Goal: Transaction & Acquisition: Purchase product/service

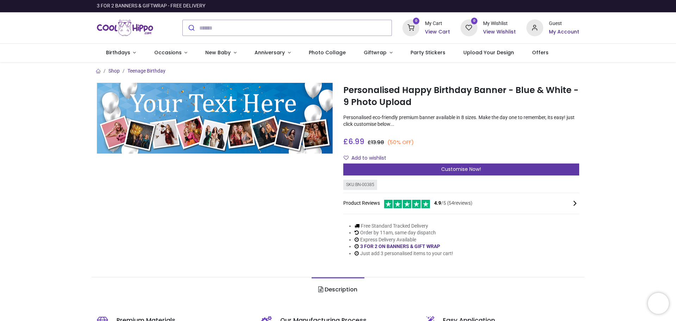
click at [435, 169] on div "Customise Now!" at bounding box center [461, 169] width 236 height 12
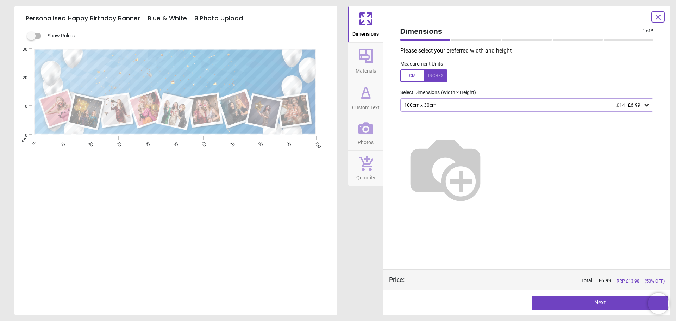
click at [413, 107] on div "100cm x 30cm £14 £6.99" at bounding box center [524, 105] width 240 height 6
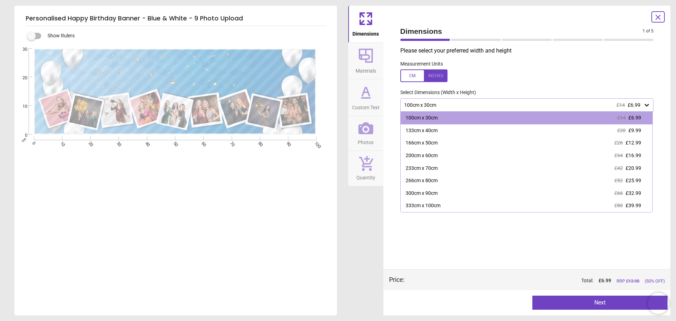
click at [413, 107] on div "100cm x 30cm £14 £6.99" at bounding box center [524, 105] width 240 height 6
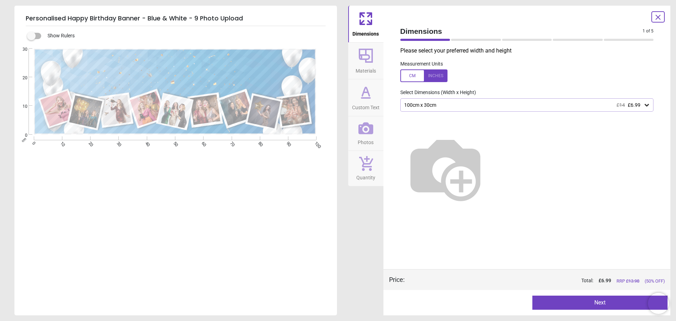
click at [413, 107] on div "100cm x 30cm £14 £6.99" at bounding box center [524, 105] width 240 height 6
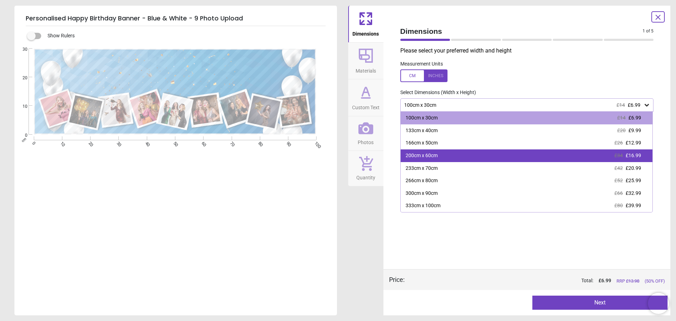
click at [429, 154] on div "200cm x 60cm" at bounding box center [422, 155] width 32 height 7
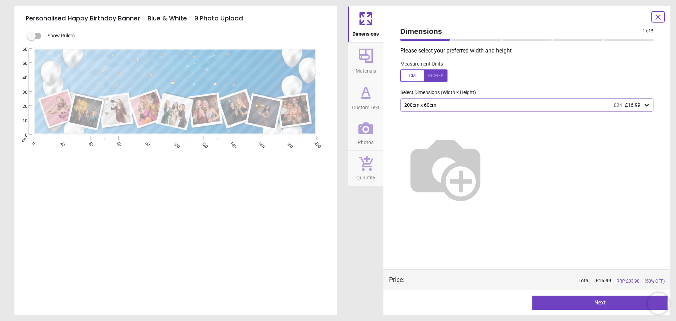
click at [366, 65] on span "Materials" at bounding box center [366, 69] width 20 height 11
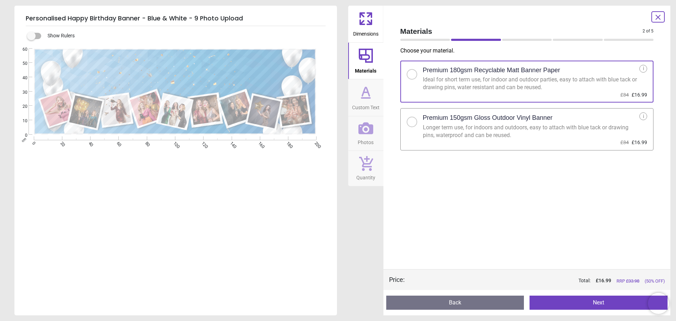
click at [369, 95] on icon at bounding box center [365, 91] width 7 height 8
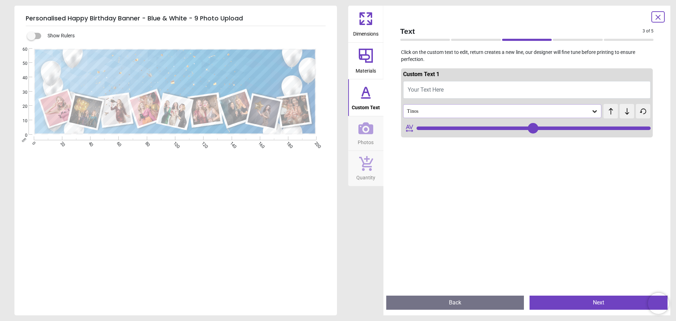
click at [415, 89] on span "Your Text Here" at bounding box center [426, 89] width 36 height 7
type textarea "**"
type input "***"
type textarea "**********"
click at [422, 111] on div "Tinos" at bounding box center [498, 111] width 185 height 6
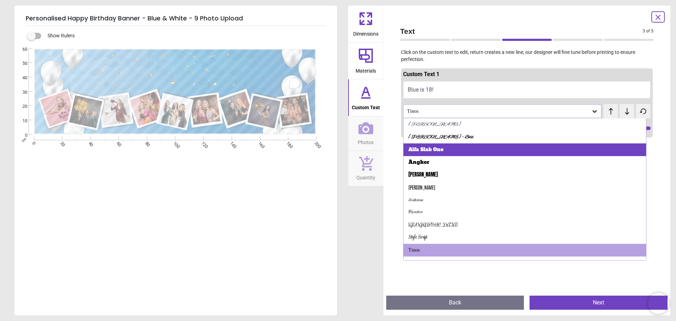
click at [430, 150] on div "Alfa Slab One" at bounding box center [425, 149] width 35 height 7
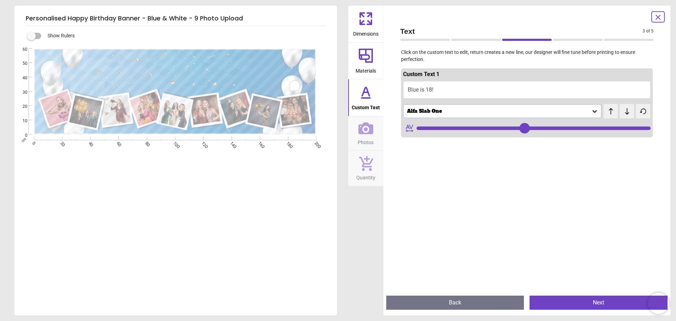
click at [426, 111] on div "Alfa Slab One" at bounding box center [498, 111] width 185 height 6
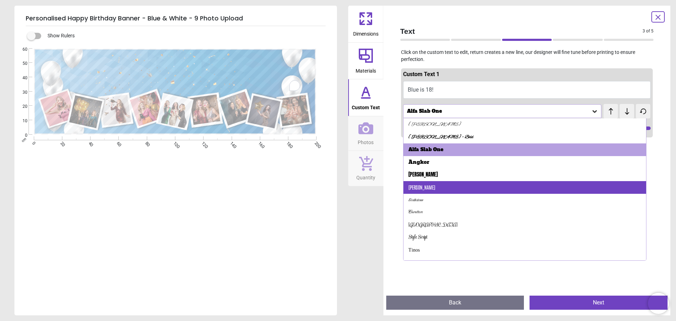
click at [426, 187] on div "[PERSON_NAME]" at bounding box center [525, 187] width 243 height 13
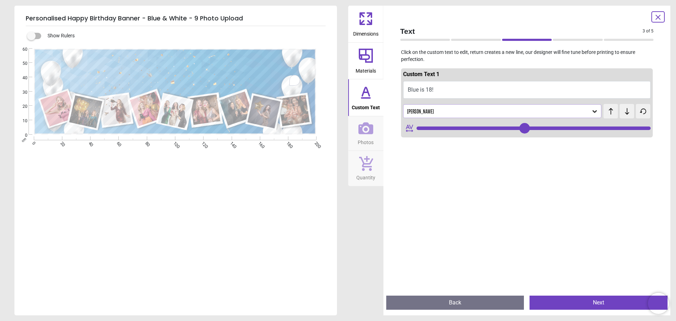
click at [429, 108] on div "[PERSON_NAME]" at bounding box center [502, 110] width 199 height 13
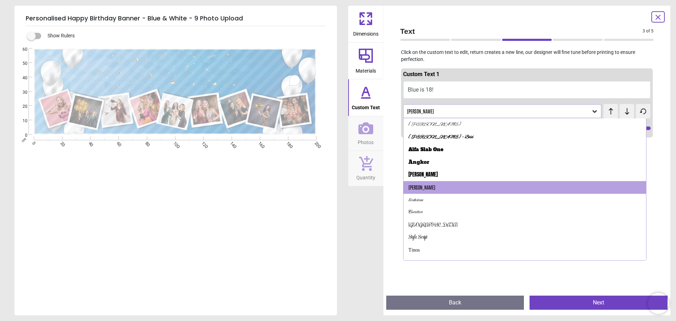
click at [427, 224] on div "[GEOGRAPHIC_DATA]" at bounding box center [525, 225] width 243 height 13
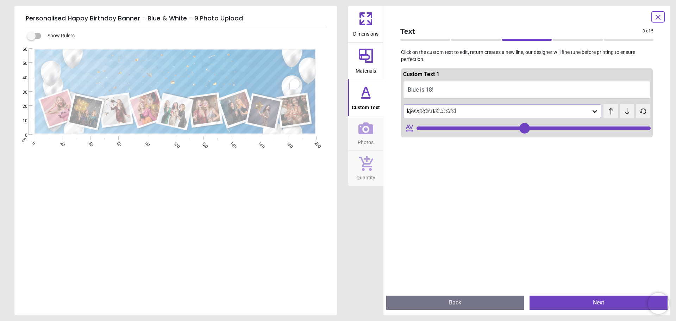
click at [427, 110] on div "[GEOGRAPHIC_DATA]" at bounding box center [498, 111] width 185 height 6
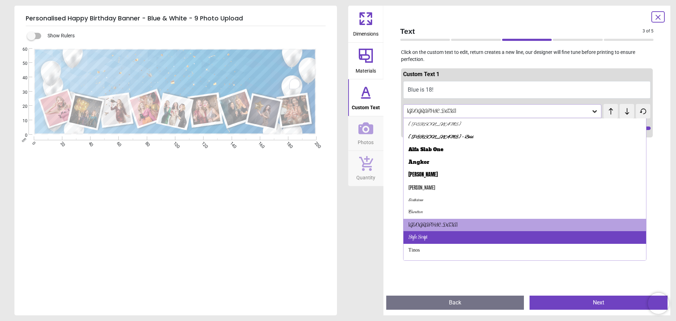
click at [425, 238] on div "Style Script" at bounding box center [417, 237] width 19 height 7
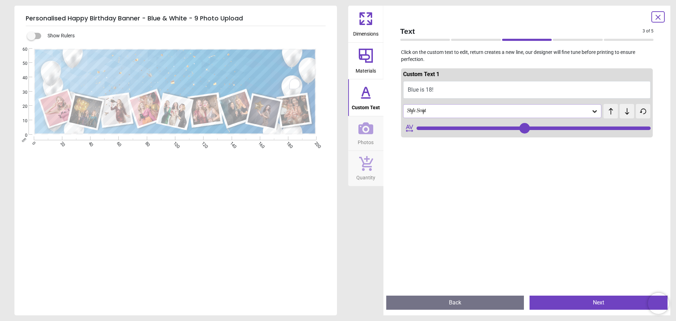
click at [426, 108] on div "Style Script" at bounding box center [498, 111] width 185 height 6
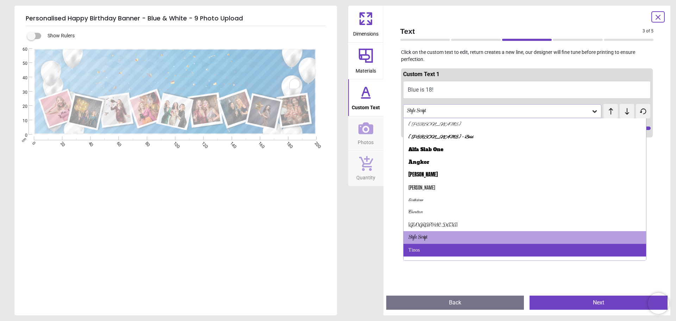
click at [419, 251] on div "Tinos" at bounding box center [413, 250] width 11 height 7
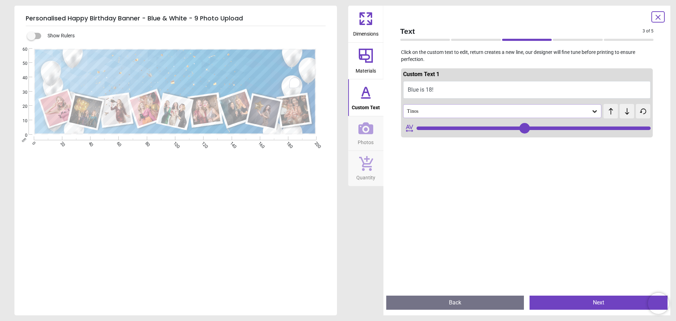
click at [466, 110] on div "Tinos" at bounding box center [498, 111] width 185 height 6
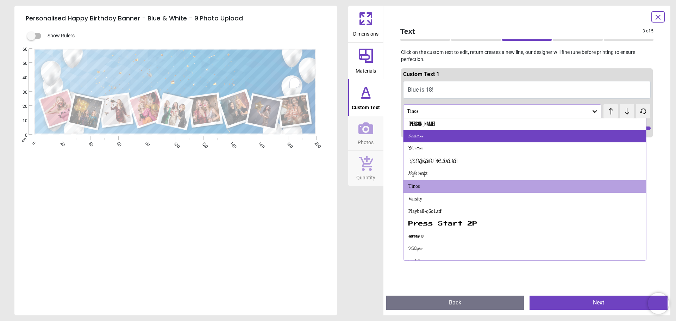
scroll to position [70, 0]
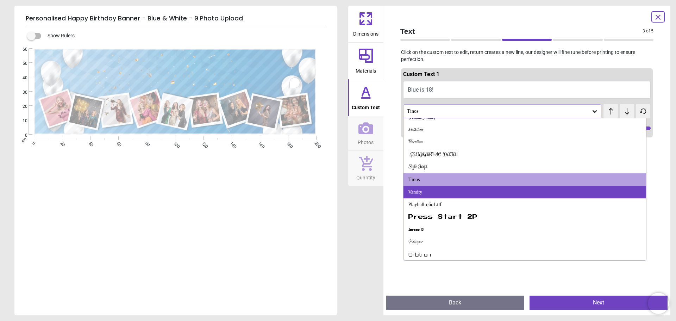
click at [443, 188] on div "Varsity" at bounding box center [525, 192] width 243 height 13
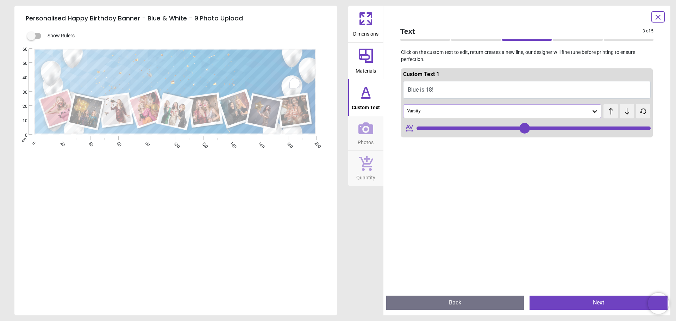
click at [430, 108] on div "Varsity" at bounding box center [498, 111] width 185 height 6
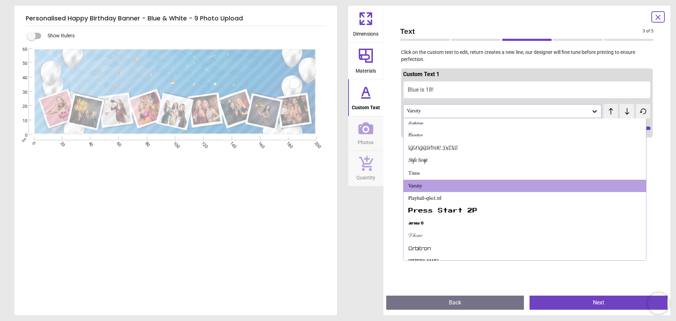
scroll to position [79, 0]
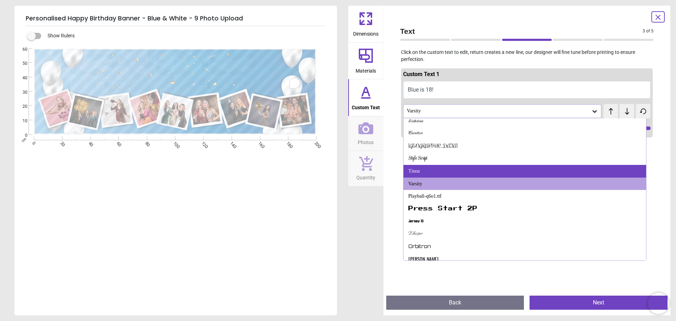
click at [430, 170] on div "Tinos" at bounding box center [525, 171] width 243 height 13
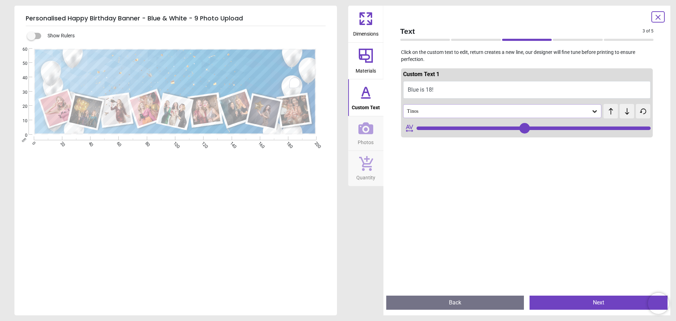
click at [435, 106] on div "Tinos" at bounding box center [502, 110] width 199 height 13
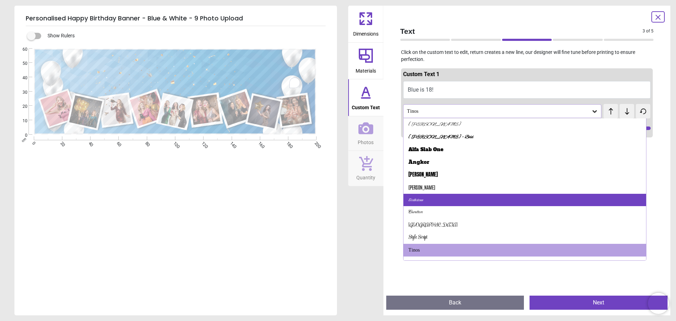
scroll to position [35, 0]
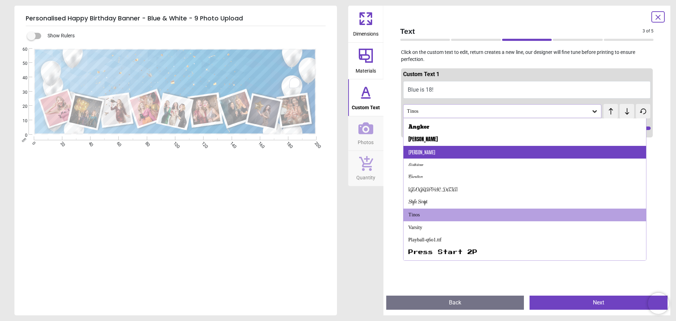
click at [452, 149] on div "[PERSON_NAME]" at bounding box center [525, 152] width 243 height 13
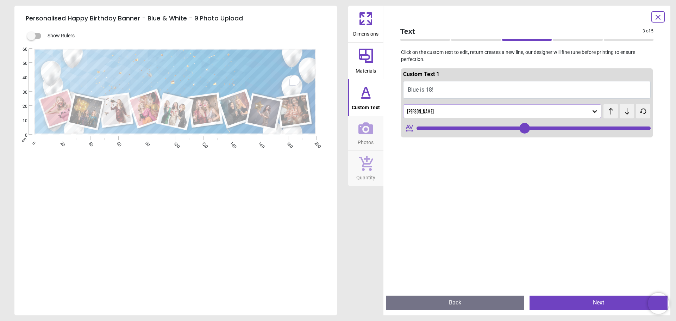
click at [421, 113] on div "[PERSON_NAME]" at bounding box center [498, 111] width 185 height 6
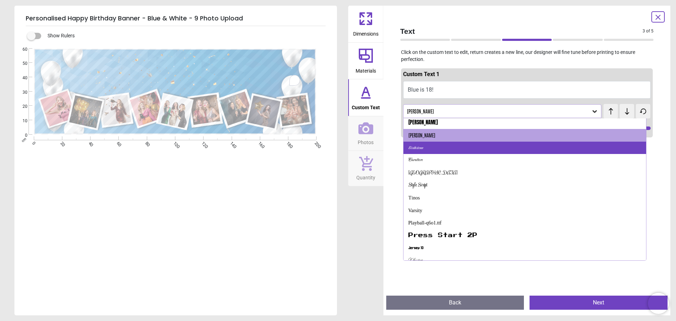
scroll to position [70, 0]
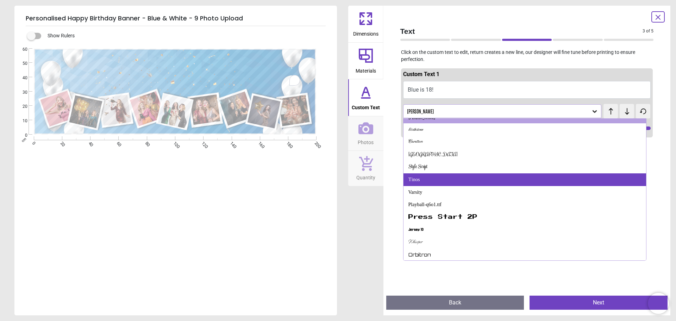
click at [424, 180] on div "Tinos" at bounding box center [525, 179] width 243 height 13
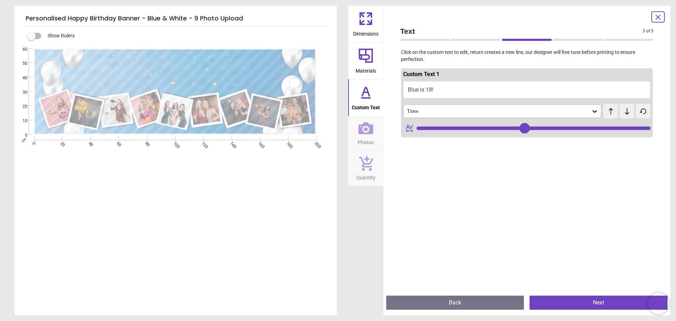
click at [416, 111] on div "Tinos" at bounding box center [498, 111] width 185 height 6
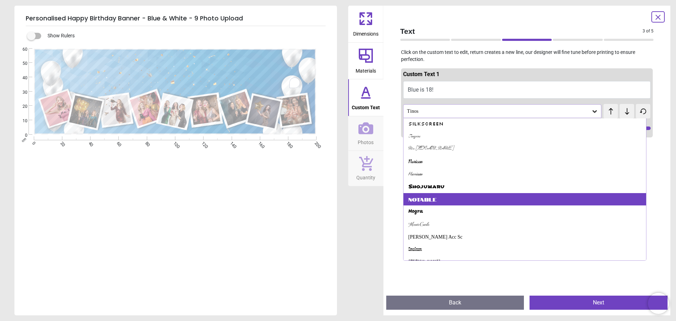
scroll to position [247, 0]
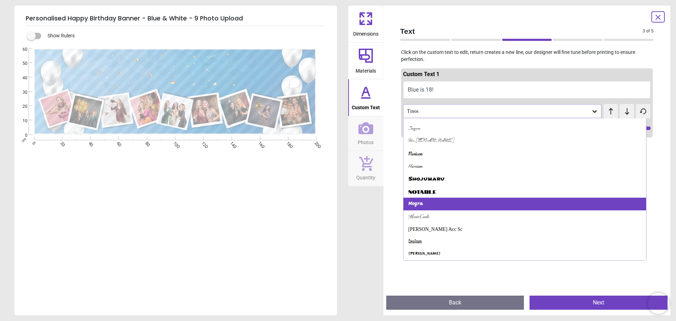
click at [440, 200] on div "Mogra" at bounding box center [525, 204] width 243 height 13
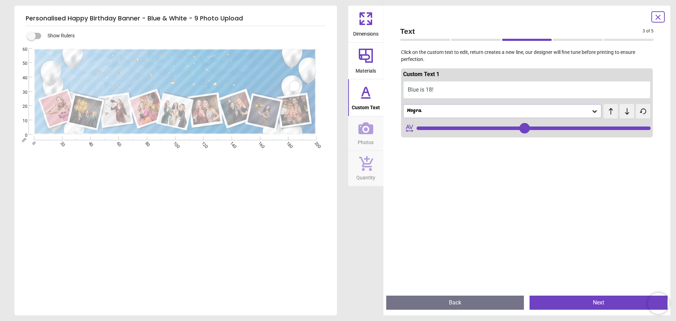
click at [434, 109] on div "Mogra" at bounding box center [498, 111] width 185 height 6
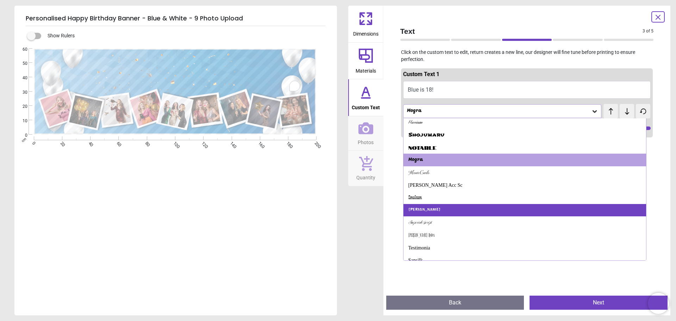
scroll to position [302, 0]
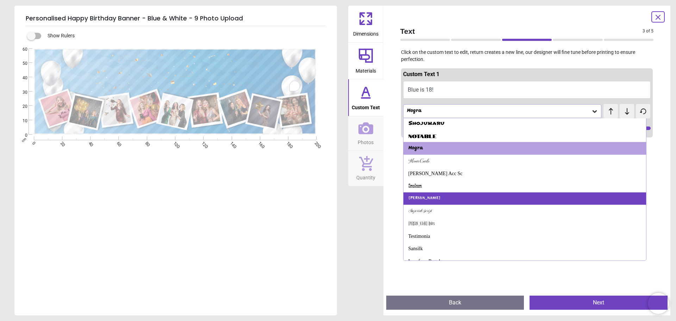
click at [437, 198] on div "[PERSON_NAME]" at bounding box center [525, 198] width 243 height 13
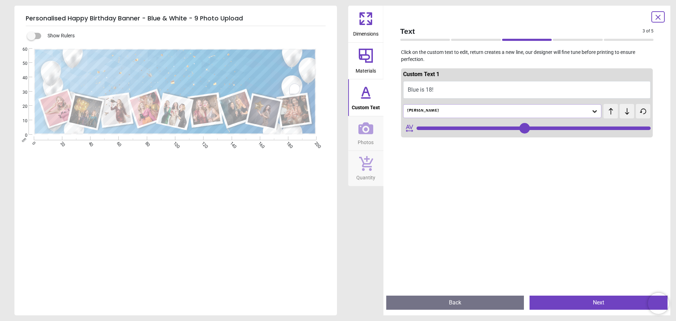
click at [433, 107] on div "[PERSON_NAME]" at bounding box center [502, 110] width 199 height 13
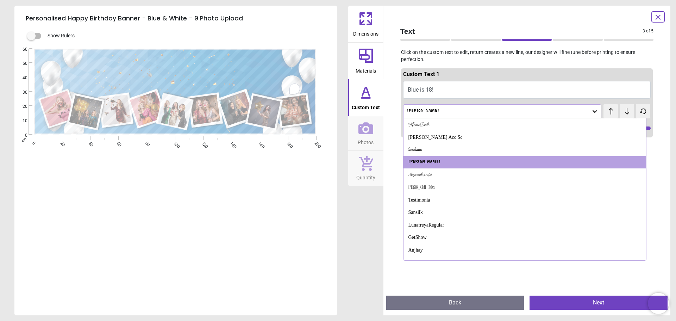
scroll to position [360, 0]
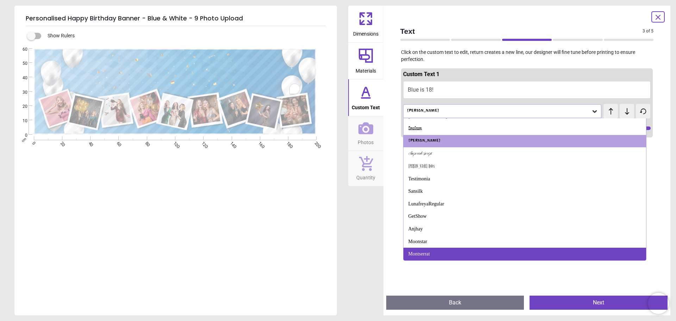
click at [446, 252] on div "Montserrat" at bounding box center [525, 254] width 243 height 13
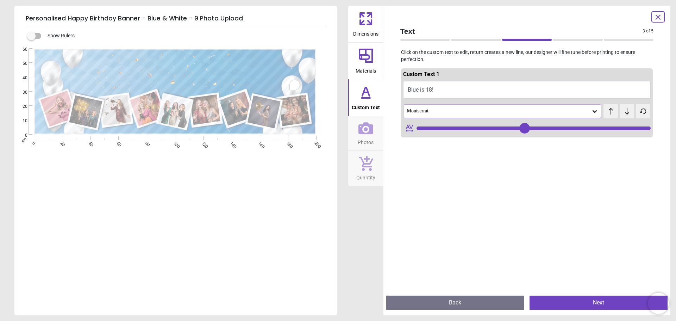
click at [430, 110] on div "Montserrat" at bounding box center [498, 111] width 185 height 6
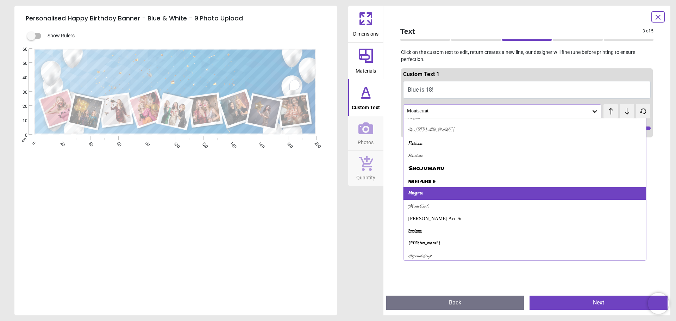
scroll to position [254, 0]
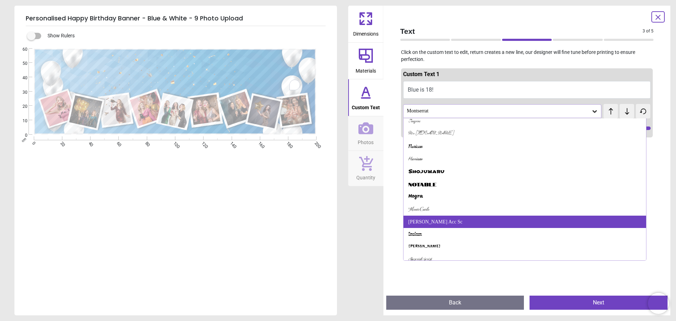
click at [439, 219] on div "[PERSON_NAME] Acc Sc" at bounding box center [525, 222] width 243 height 13
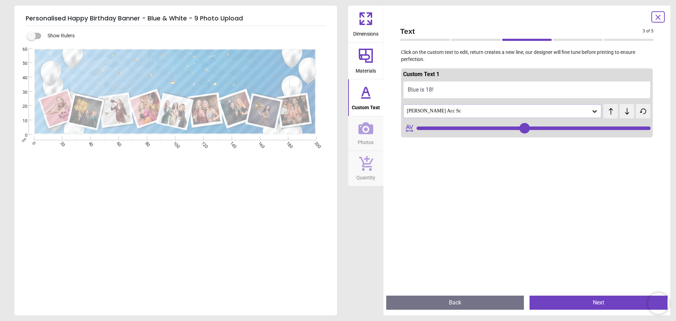
click at [427, 111] on div "[PERSON_NAME] Acc Sc" at bounding box center [498, 111] width 185 height 6
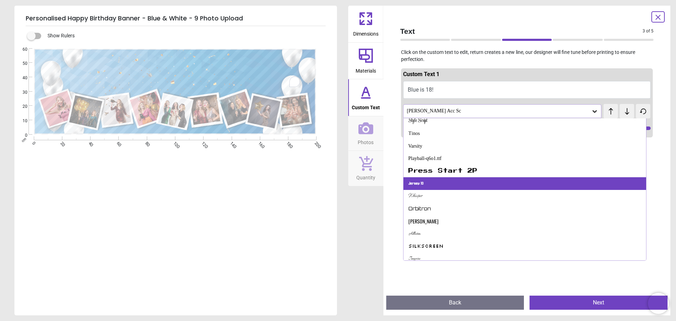
scroll to position [116, 0]
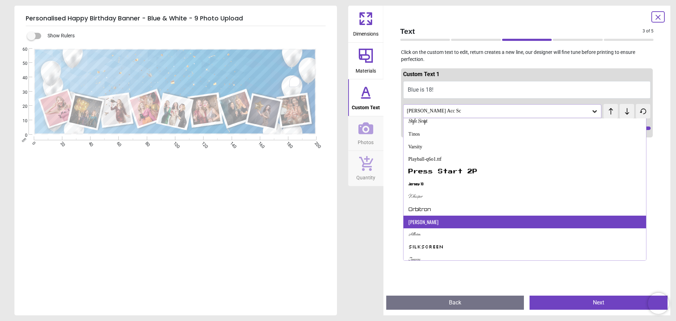
click at [436, 221] on div "[PERSON_NAME]" at bounding box center [525, 222] width 243 height 13
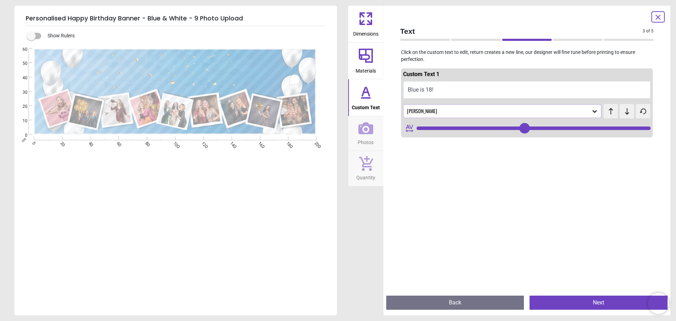
click at [429, 108] on div "[PERSON_NAME]" at bounding box center [502, 110] width 199 height 13
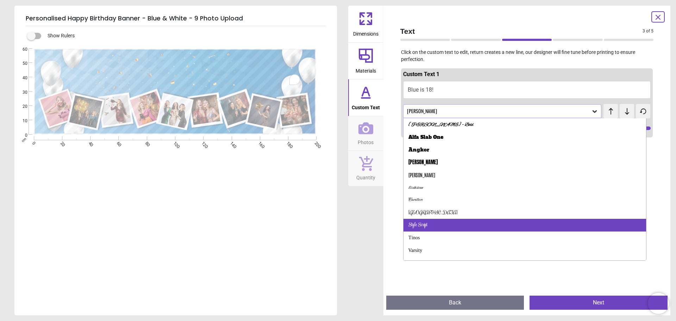
scroll to position [0, 0]
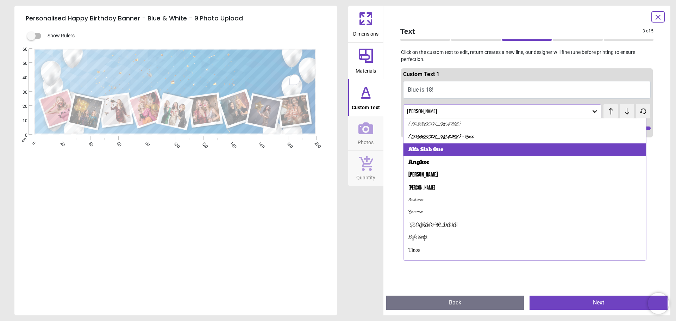
click at [444, 150] on div "Alfa Slab One" at bounding box center [525, 149] width 243 height 13
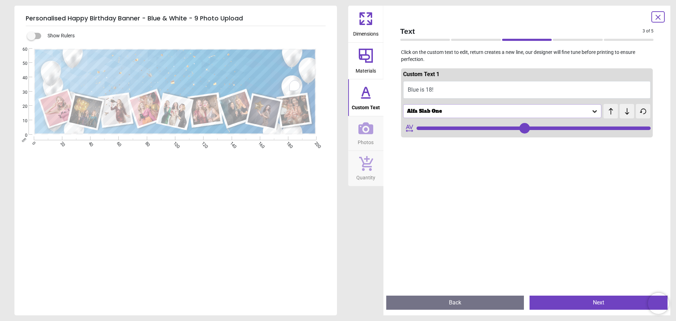
click at [364, 142] on span "Photos" at bounding box center [366, 141] width 16 height 11
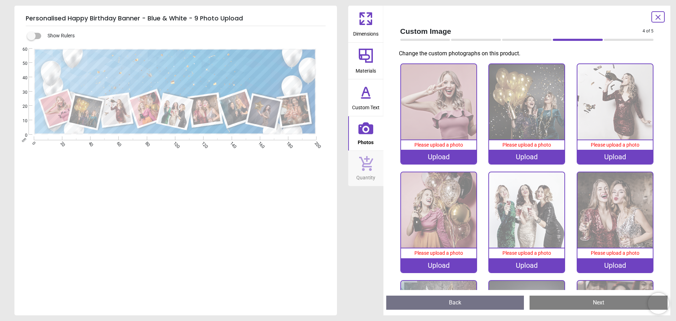
click at [437, 156] on div "Upload" at bounding box center [438, 157] width 75 height 14
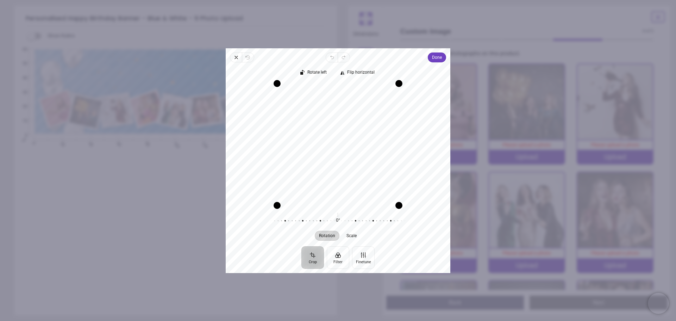
click at [332, 159] on div "Recenter" at bounding box center [337, 144] width 213 height 122
click at [435, 55] on span "Done" at bounding box center [437, 57] width 10 height 8
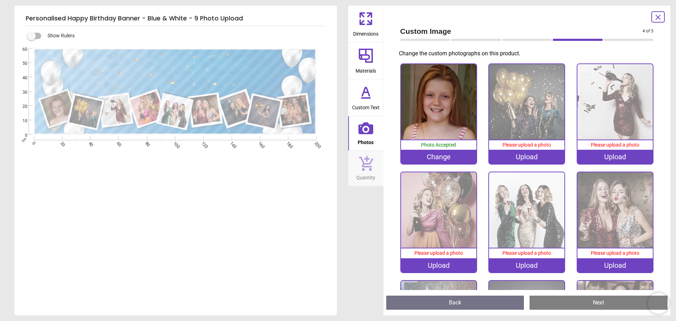
click at [522, 157] on div "Upload" at bounding box center [526, 157] width 75 height 14
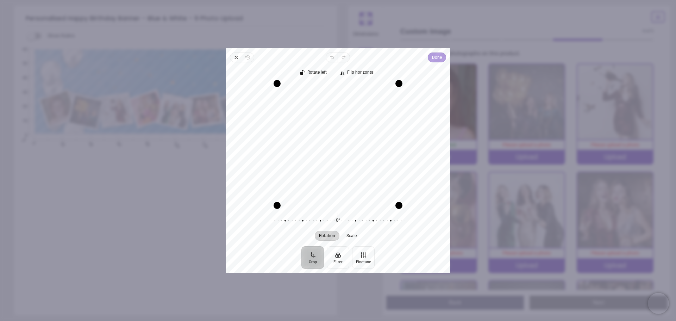
click at [439, 57] on span "Done" at bounding box center [437, 57] width 10 height 8
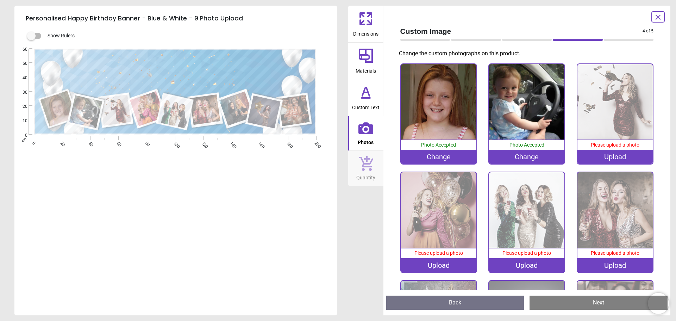
click at [617, 160] on div "Upload" at bounding box center [615, 157] width 75 height 14
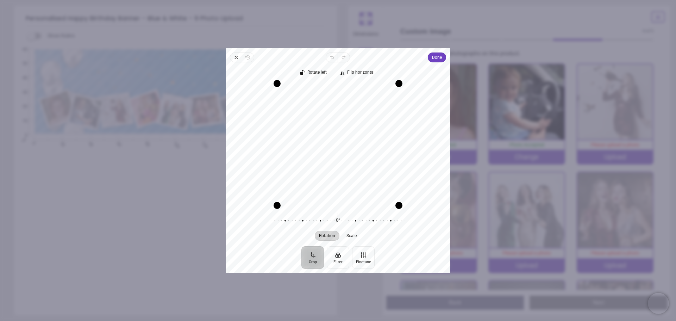
drag, startPoint x: 340, startPoint y: 133, endPoint x: 339, endPoint y: 143, distance: 9.9
click at [339, 143] on div "Recenter" at bounding box center [337, 144] width 213 height 122
click at [439, 56] on span "Done" at bounding box center [437, 57] width 10 height 8
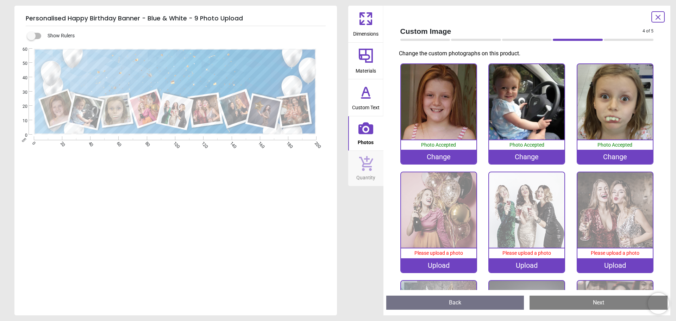
click at [446, 263] on div "Upload" at bounding box center [438, 265] width 75 height 14
